Goal: Browse casually

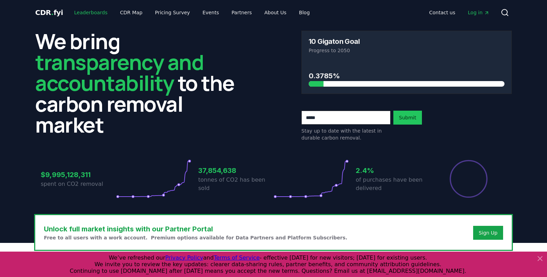
click at [98, 14] on link "Leaderboards" at bounding box center [91, 12] width 45 height 13
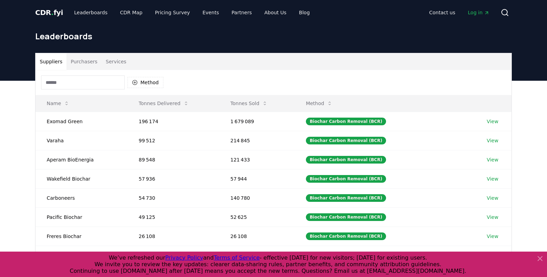
click at [56, 9] on span "CDR . fyi" at bounding box center [49, 12] width 28 height 8
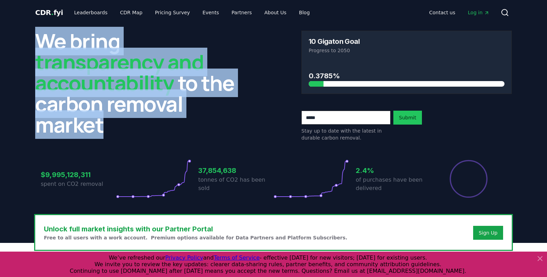
drag, startPoint x: 40, startPoint y: 44, endPoint x: 120, endPoint y: 125, distance: 113.3
click at [120, 125] on h2 "We bring transparency and accountability to the carbon removal market" at bounding box center [140, 83] width 210 height 104
drag, startPoint x: 119, startPoint y: 129, endPoint x: 10, endPoint y: 36, distance: 143.5
click at [10, 36] on header "We bring transparency and accountability to the carbon removal market 10 Gigato…" at bounding box center [273, 134] width 547 height 218
